Goal: Task Accomplishment & Management: Manage account settings

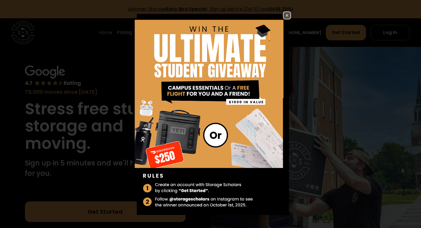
click at [285, 15] on img at bounding box center [286, 15] width 7 height 7
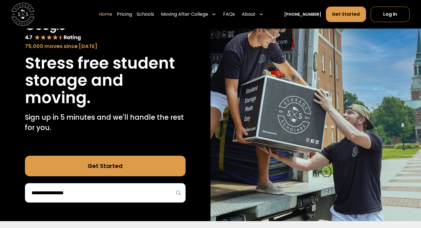
scroll to position [47, 0]
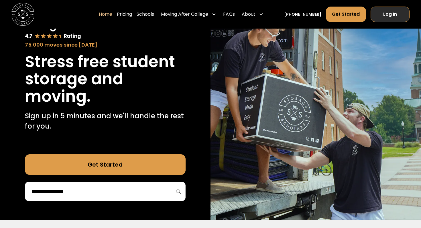
click at [398, 13] on link "Log In" at bounding box center [389, 14] width 39 height 15
click at [122, 194] on input "search" at bounding box center [105, 192] width 149 height 10
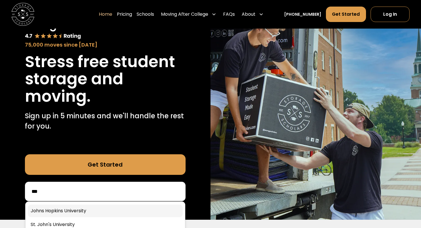
type input "***"
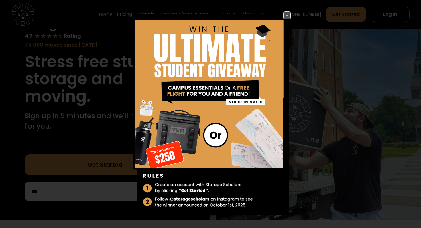
click at [288, 15] on img at bounding box center [286, 15] width 7 height 7
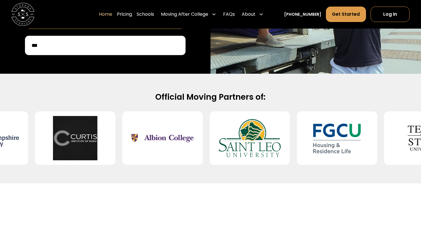
scroll to position [194, 0]
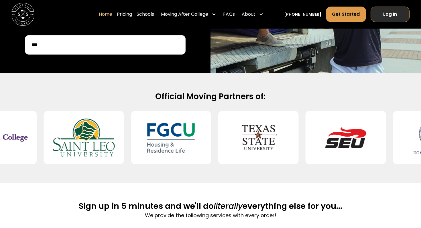
click at [384, 14] on link "Log In" at bounding box center [389, 14] width 39 height 15
